Goal: Information Seeking & Learning: Learn about a topic

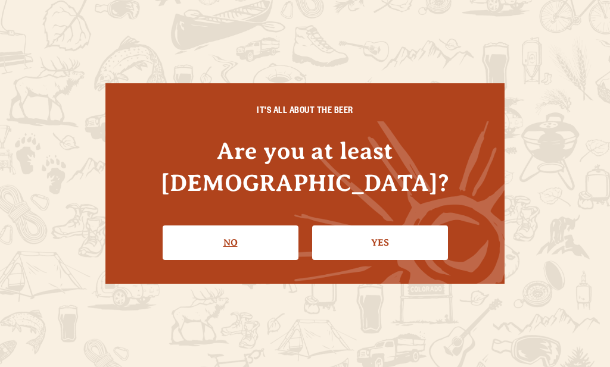
click at [226, 226] on link "No" at bounding box center [231, 243] width 136 height 35
click at [382, 217] on li "Yes" at bounding box center [380, 238] width 136 height 43
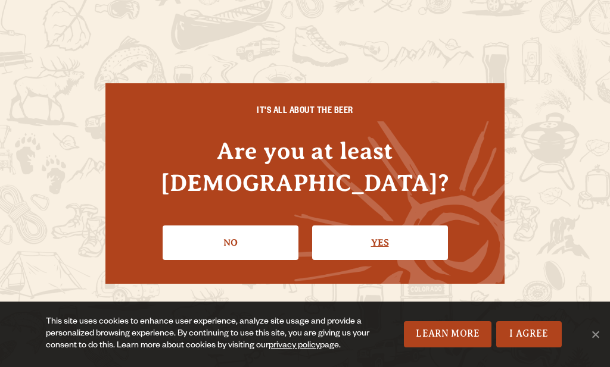
click at [380, 230] on link "Yes" at bounding box center [380, 243] width 136 height 35
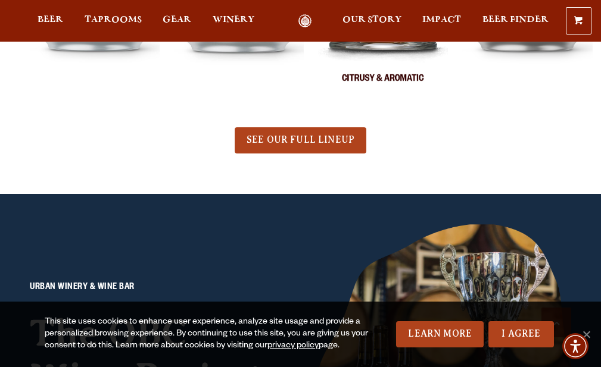
scroll to position [536, 0]
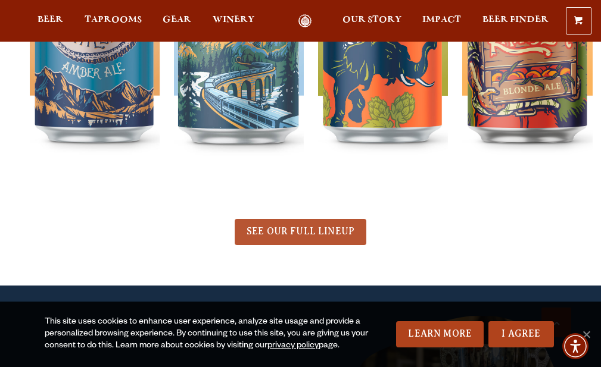
click at [299, 244] on link "SEE OUR FULL LINEUP" at bounding box center [301, 232] width 132 height 26
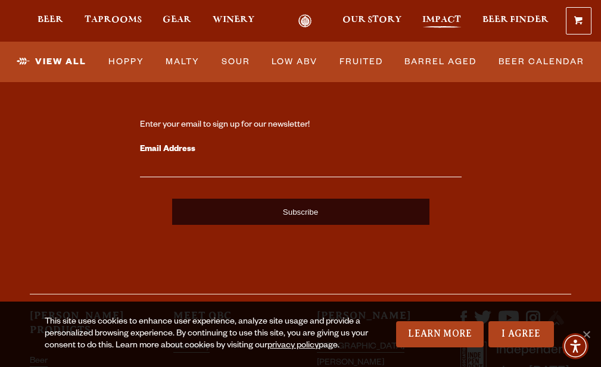
scroll to position [2977, 0]
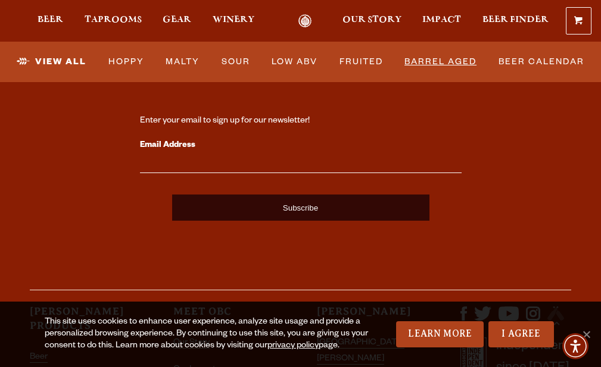
click at [450, 64] on link "Barrel Aged" at bounding box center [441, 61] width 82 height 27
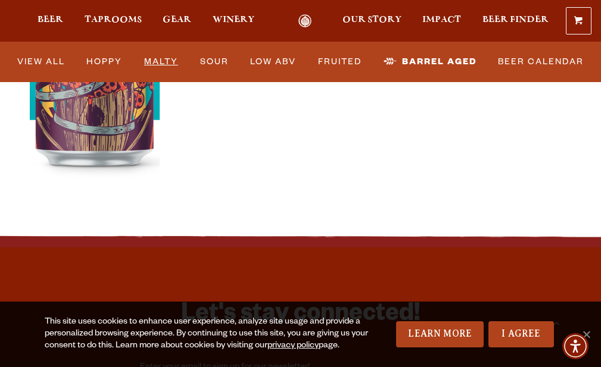
scroll to position [298, 0]
